Goal: Task Accomplishment & Management: Use online tool/utility

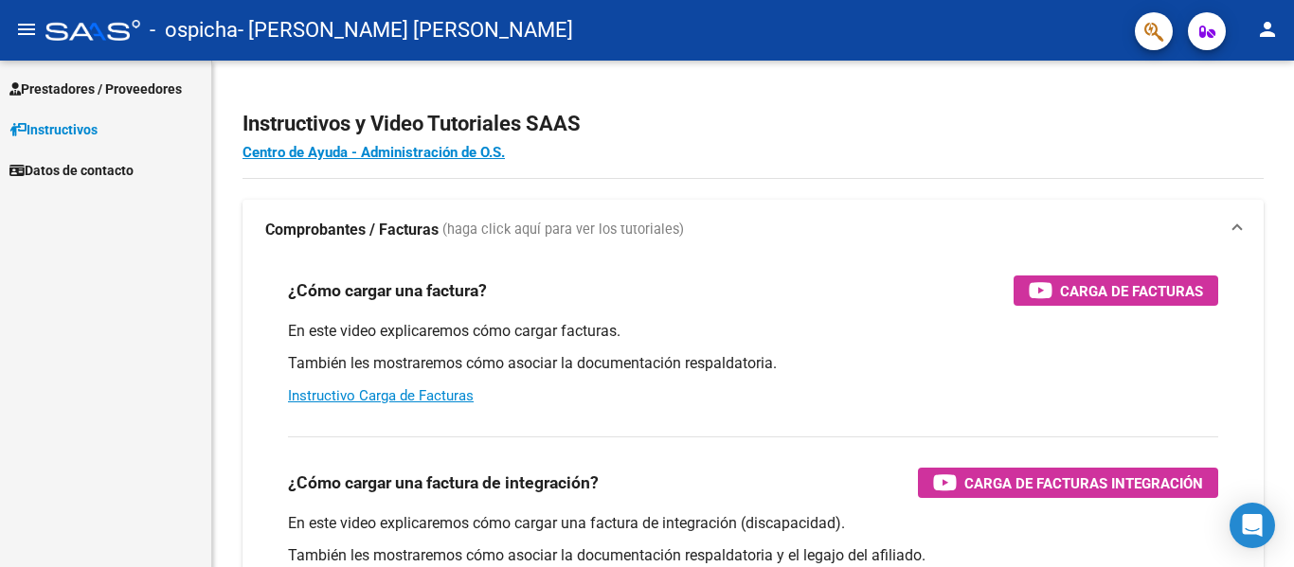
click at [82, 89] on span "Prestadores / Proveedores" at bounding box center [95, 89] width 172 height 21
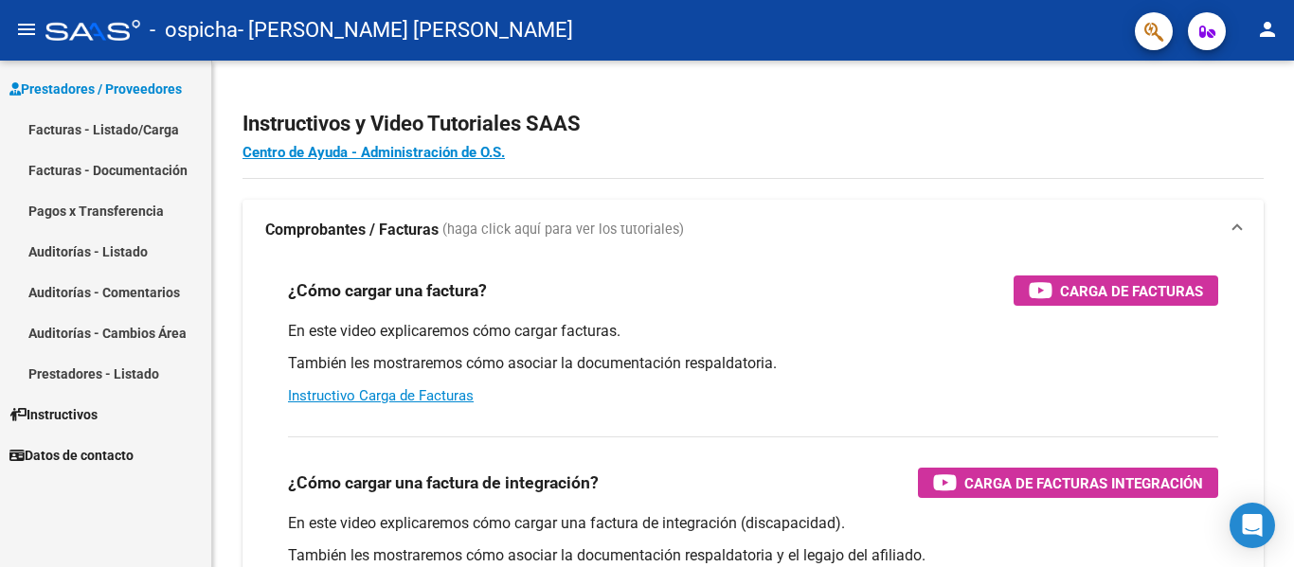
click at [91, 160] on link "Facturas - Documentación" at bounding box center [105, 170] width 211 height 41
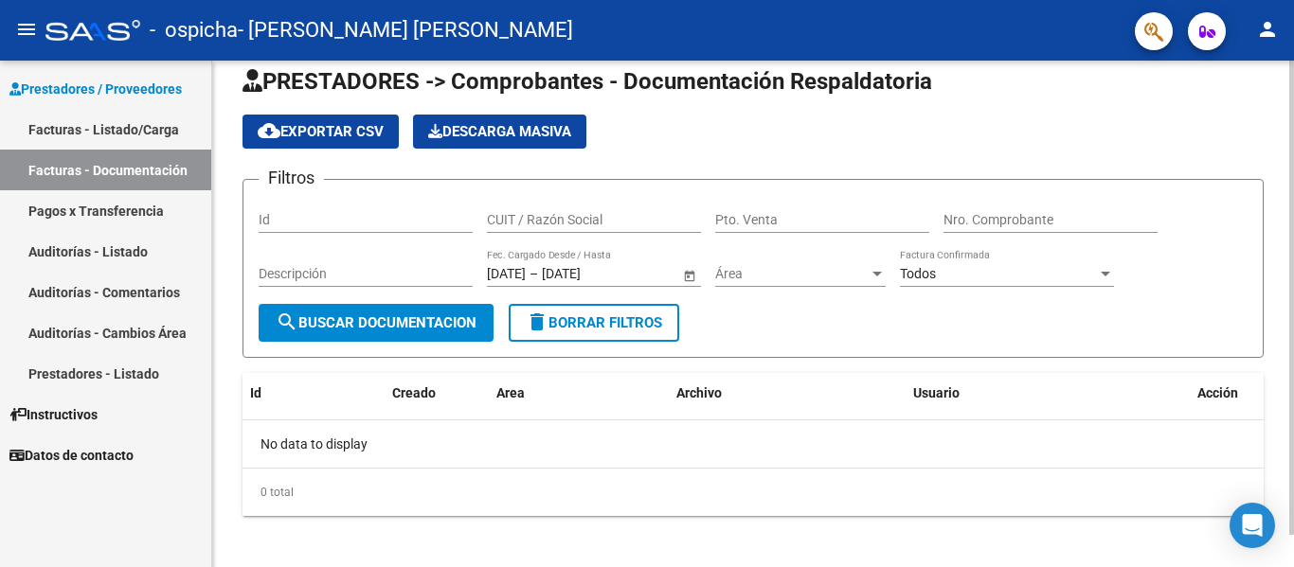
scroll to position [34, 0]
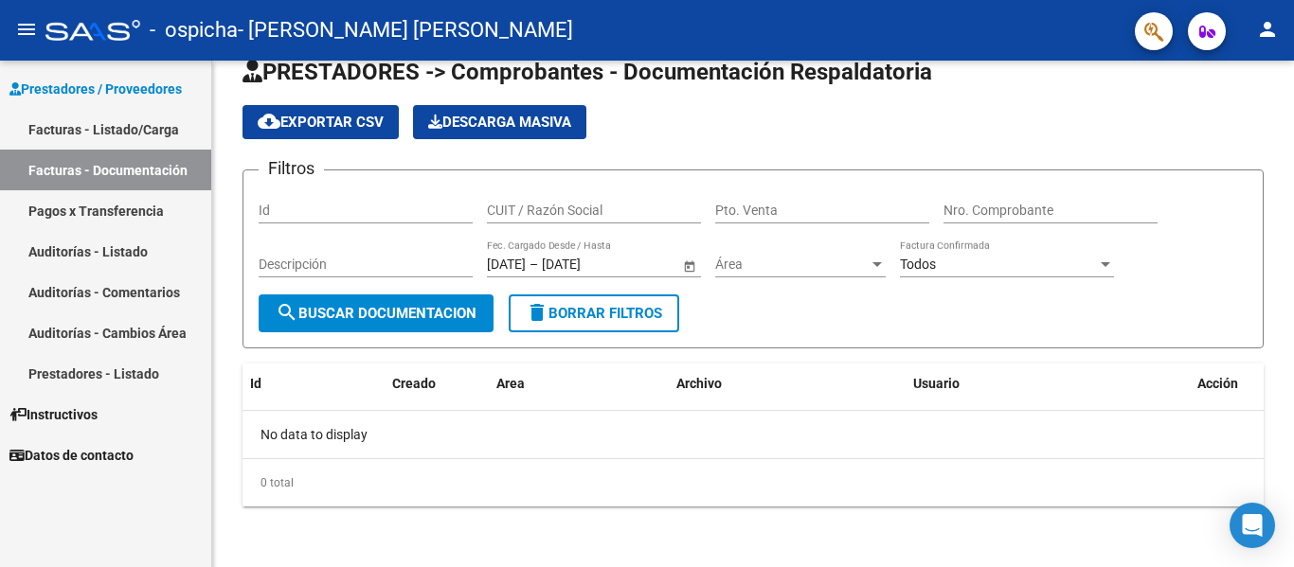
click at [98, 120] on link "Facturas - Listado/Carga" at bounding box center [105, 129] width 211 height 41
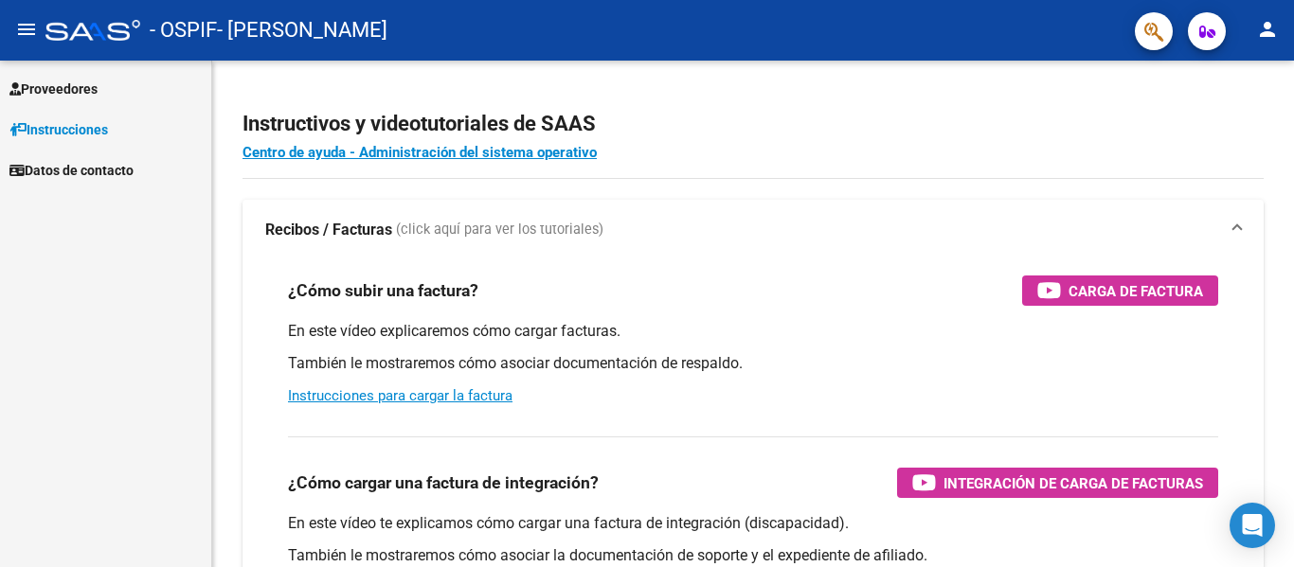
click at [69, 91] on font "Proveedores" at bounding box center [59, 88] width 77 height 15
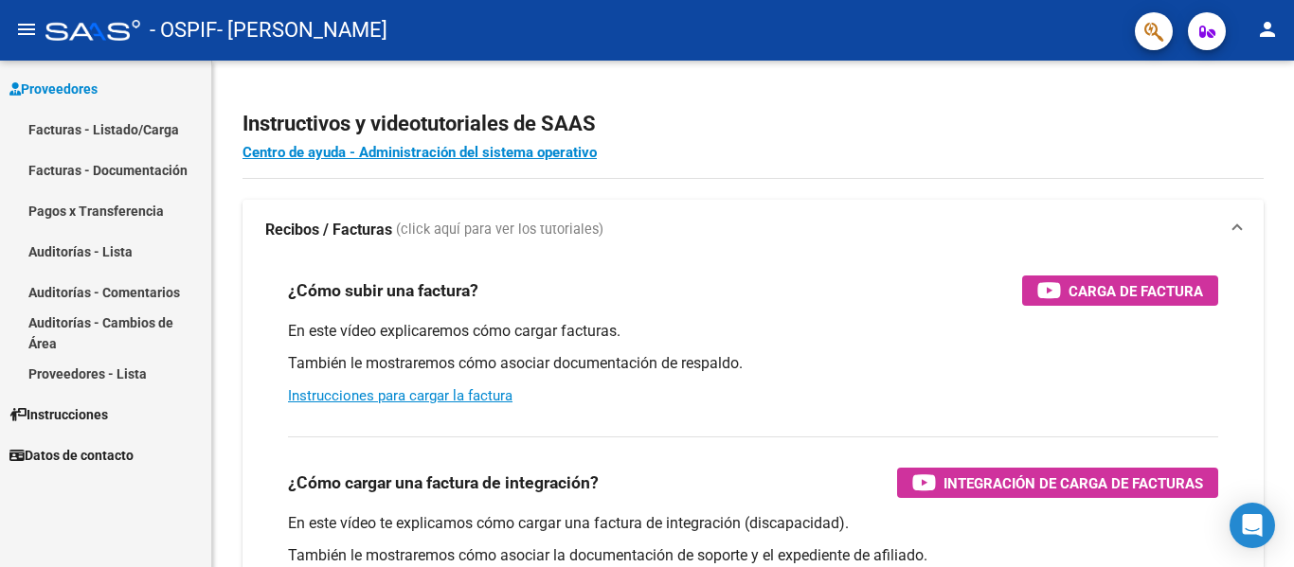
click at [121, 158] on link "Facturas - Documentación" at bounding box center [105, 170] width 211 height 41
